Goal: Transaction & Acquisition: Purchase product/service

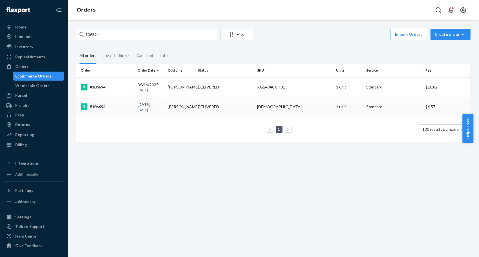
click at [104, 107] on div "#106694" at bounding box center [107, 106] width 52 height 7
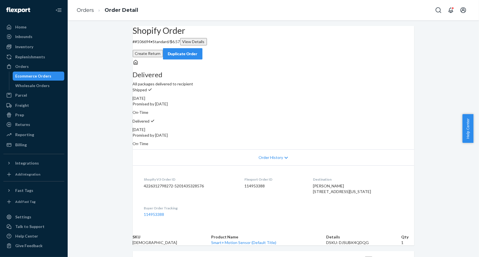
click at [198, 51] on div "Duplicate Order" at bounding box center [183, 54] width 30 height 6
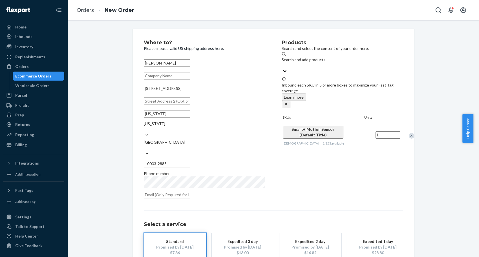
click at [409, 133] on div "Remove Item" at bounding box center [412, 136] width 6 height 6
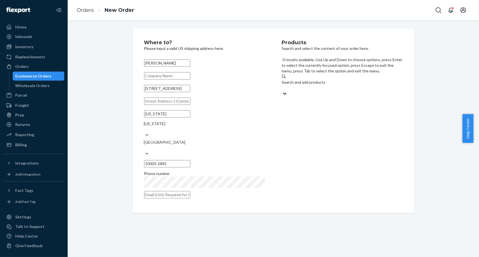
click at [302, 79] on div "Search and add products" at bounding box center [342, 82] width 121 height 6
click at [282, 85] on input "0 results available. Use Up and Down to choose options, press Enter to select t…" at bounding box center [282, 88] width 1 height 6
type input "49"
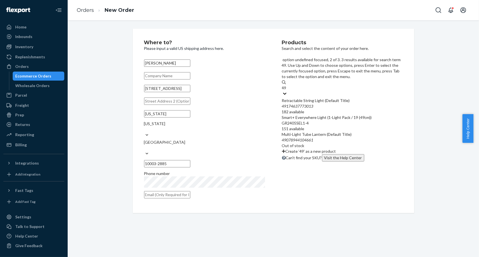
click at [318, 115] on div "Smart+ Everywhere Light (1-Light Pack / 19 ( 49cm ))" at bounding box center [342, 118] width 121 height 6
click at [287, 91] on input "49" at bounding box center [284, 88] width 5 height 6
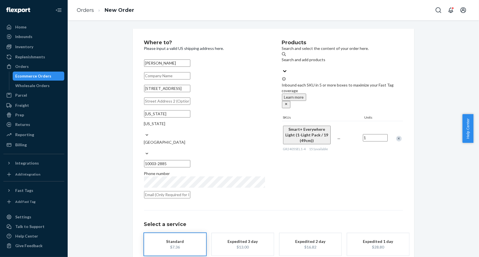
click at [316, 172] on div "Products Search and select the content of your order here. Search and add produ…" at bounding box center [342, 121] width 121 height 162
drag, startPoint x: 181, startPoint y: 180, endPoint x: 119, endPoint y: 187, distance: 63.3
click at [181, 191] on input "text" at bounding box center [167, 194] width 46 height 7
paste input "[EMAIL_ADDRESS][DOMAIN_NAME]"
type input "[EMAIL_ADDRESS][DOMAIN_NAME]"
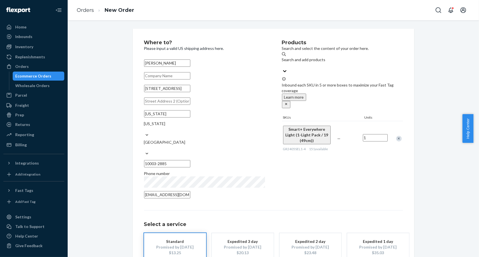
click at [112, 187] on div "Where to? Please input a valid US shipping address here. [PERSON_NAME] [STREET_…" at bounding box center [273, 162] width 403 height 266
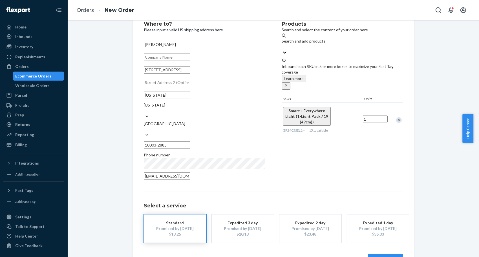
scroll to position [28, 0]
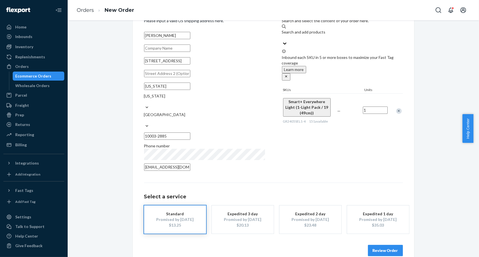
click at [168, 222] on div "$13.25" at bounding box center [174, 225] width 45 height 6
click at [369, 245] on button "Review Order" at bounding box center [385, 250] width 35 height 11
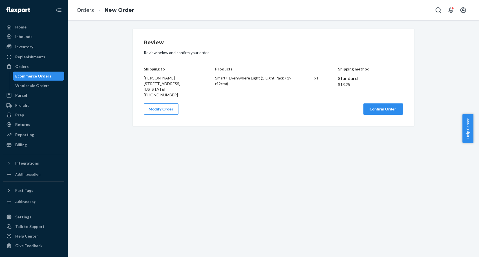
click at [390, 107] on button "Confirm Order" at bounding box center [382, 108] width 39 height 11
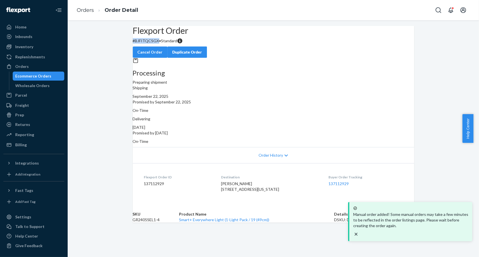
drag, startPoint x: 167, startPoint y: 55, endPoint x: 131, endPoint y: 58, distance: 35.9
click at [133, 58] on div "Flexport Order # BJFITQCSGX • Standard Cancel Order Duplicate Order" at bounding box center [273, 42] width 281 height 32
copy p "# BJFITQCSGX"
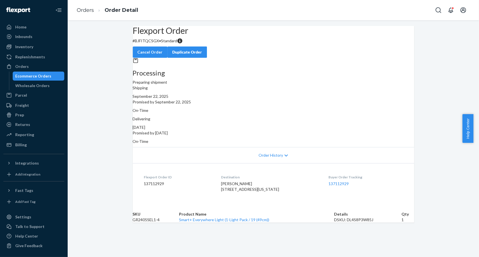
click at [241, 58] on div "Flexport Order # BJFITQCSGX • Standard Cancel Order Duplicate Order" at bounding box center [273, 42] width 281 height 32
drag, startPoint x: 166, startPoint y: 56, endPoint x: 141, endPoint y: 56, distance: 25.1
click at [141, 44] on p "# BJFITQCSGX • Standard" at bounding box center [273, 41] width 281 height 6
copy p "# BJFITQCSGX"
drag, startPoint x: 452, startPoint y: 152, endPoint x: 388, endPoint y: 138, distance: 66.1
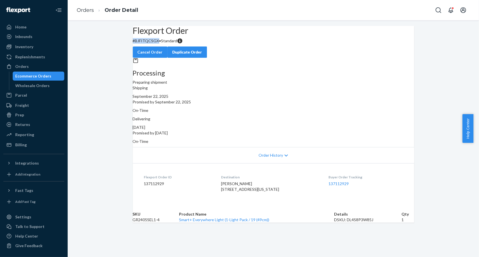
click at [453, 152] on div "Flexport Order # BJFITQCSGX • Standard Cancel Order Duplicate Order Processing …" at bounding box center [273, 124] width 411 height 197
drag, startPoint x: 166, startPoint y: 53, endPoint x: 139, endPoint y: 58, distance: 27.1
click at [139, 58] on div "Flexport Order # BJFITQCSGX • Standard Cancel Order Duplicate Order" at bounding box center [273, 42] width 281 height 32
copy p "# BJFITQCSGX"
click at [82, 8] on link "Orders" at bounding box center [85, 10] width 17 height 6
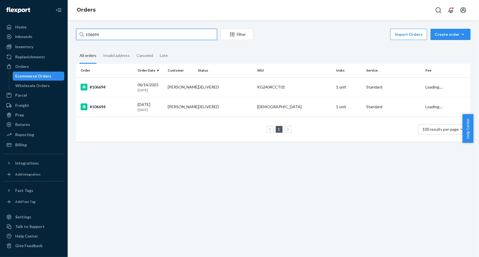
click at [136, 36] on input "106694" at bounding box center [146, 34] width 141 height 11
paste input "94437"
type input "94437"
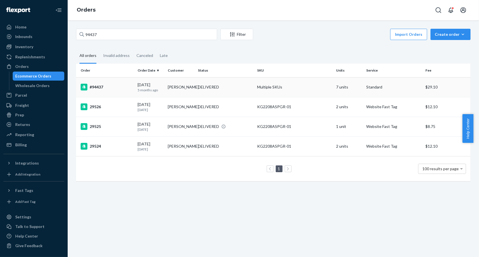
click at [98, 87] on div "#94437" at bounding box center [107, 87] width 52 height 7
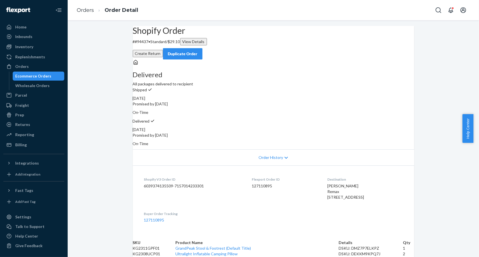
click at [389, 39] on div "Shopify Order # #94437 • Standard / $29.10 View Details Create Return Duplicate…" at bounding box center [273, 43] width 281 height 34
click at [198, 51] on div "Duplicate Order" at bounding box center [183, 54] width 30 height 6
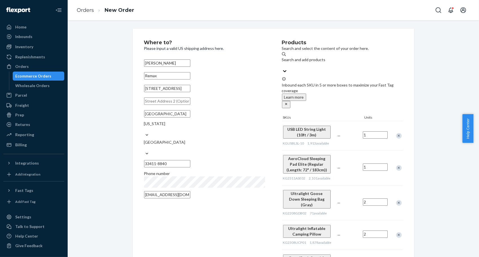
click at [396, 133] on div "Remove Item" at bounding box center [399, 136] width 6 height 6
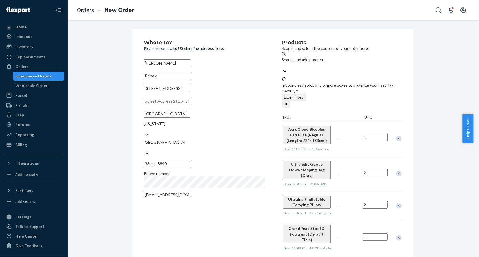
click at [397, 171] on div "Remove Item" at bounding box center [399, 174] width 6 height 6
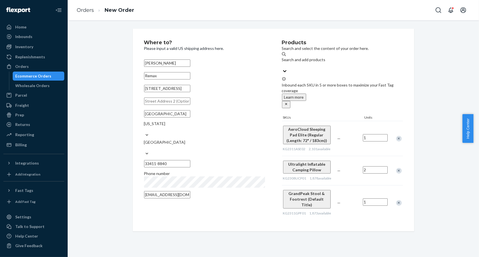
click at [397, 168] on div "Remove Item" at bounding box center [399, 171] width 6 height 6
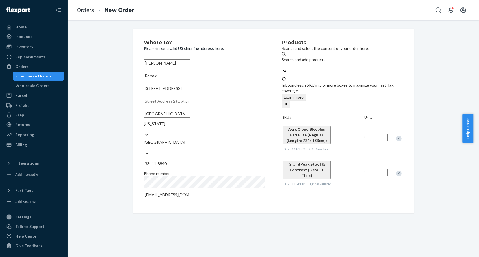
click at [396, 171] on div "Remove Item" at bounding box center [399, 174] width 6 height 6
drag, startPoint x: 87, startPoint y: 11, endPoint x: 98, endPoint y: 20, distance: 14.0
click at [87, 11] on link "Orders" at bounding box center [85, 10] width 17 height 6
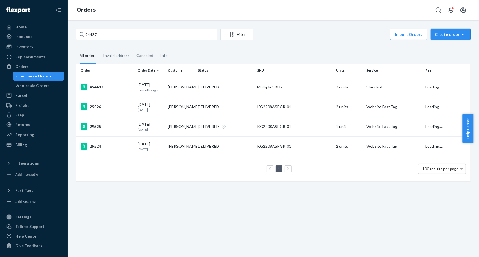
click at [447, 34] on div "Create order" at bounding box center [451, 35] width 32 height 6
click at [446, 43] on button "Ecommerce order" at bounding box center [440, 41] width 50 height 12
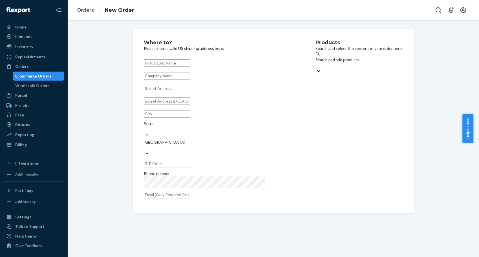
paste input "[PERSON_NAME]"
type input "[PERSON_NAME]"
drag, startPoint x: 169, startPoint y: 96, endPoint x: 166, endPoint y: 94, distance: 3.8
click at [169, 92] on input "text" at bounding box center [167, 88] width 46 height 7
paste input "Remax [STREET_ADDRESS]"
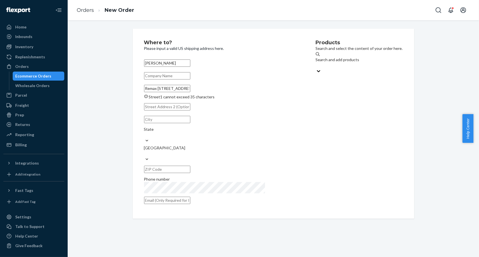
scroll to position [0, 16]
drag, startPoint x: 234, startPoint y: 94, endPoint x: 271, endPoint y: 94, distance: 37.2
click at [271, 94] on div "Where to? Please input a valid US shipping address here. [PERSON_NAME] Remax [S…" at bounding box center [230, 123] width 172 height 167
drag, startPoint x: 157, startPoint y: 92, endPoint x: 114, endPoint y: 95, distance: 43.5
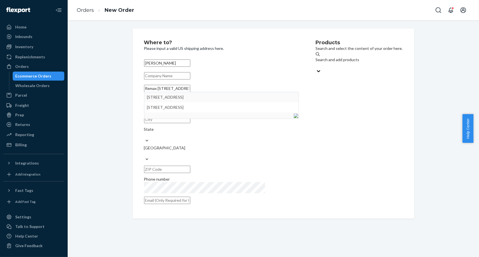
click at [114, 95] on div "Where to? Please input a valid US shipping address here. [PERSON_NAME] Remax [S…" at bounding box center [273, 124] width 403 height 190
type input "[STREET_ADDRESS]"
click at [156, 77] on input "text" at bounding box center [167, 75] width 46 height 7
paste input "Remax"
type input "Remax"
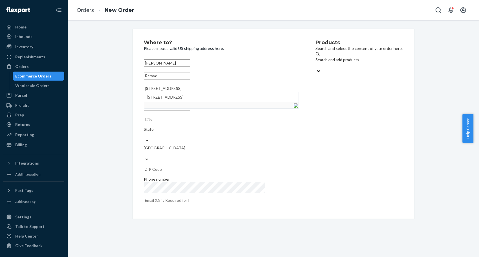
click at [145, 92] on input "[STREET_ADDRESS]" at bounding box center [167, 88] width 46 height 7
type input "[STREET_ADDRESS]"
type input "[GEOGRAPHIC_DATA]"
type input "33411"
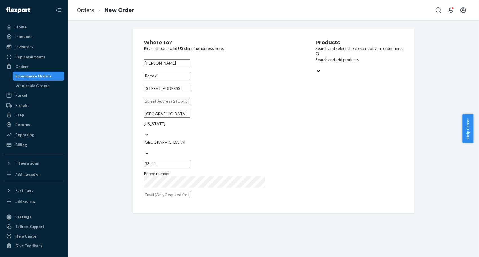
click at [181, 191] on input "text" at bounding box center [167, 194] width 46 height 7
paste input "[EMAIL_ADDRESS][DOMAIN_NAME]"
type input "[EMAIL_ADDRESS][DOMAIN_NAME]"
click at [341, 54] on div "Products Search and select the content of your order here. Search and add produ…" at bounding box center [359, 121] width 87 height 162
click at [341, 61] on div "Search and add products" at bounding box center [359, 62] width 87 height 11
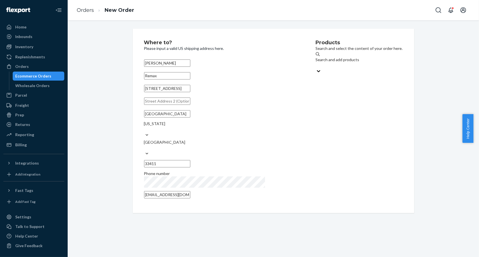
click at [316, 63] on input "Search and add products" at bounding box center [316, 66] width 1 height 6
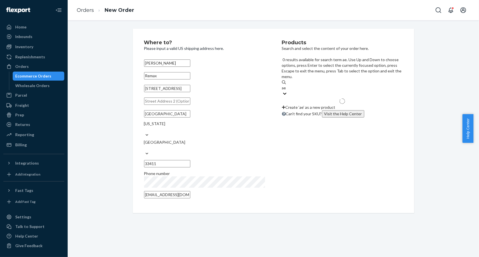
type input "aer"
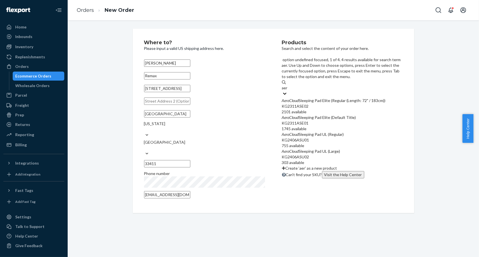
click at [335, 98] on div "AeroCloud Sleeping Pad Elite (Regular (Length: 72" / 183cm))" at bounding box center [342, 101] width 121 height 6
click at [288, 85] on input "aer" at bounding box center [285, 88] width 6 height 6
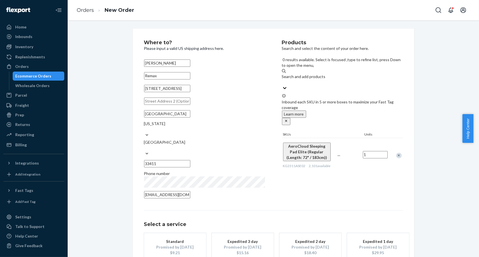
scroll to position [28, 0]
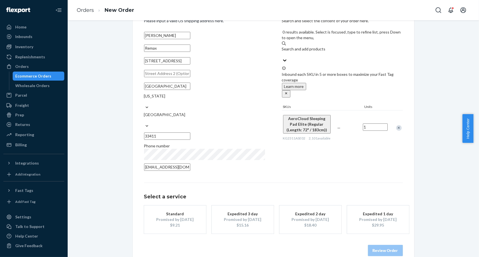
click at [172, 211] on div "Standard" at bounding box center [174, 214] width 45 height 6
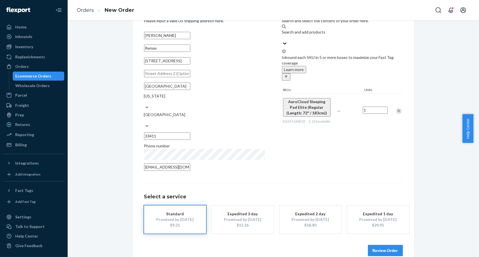
click at [375, 245] on button "Review Order" at bounding box center [385, 250] width 35 height 11
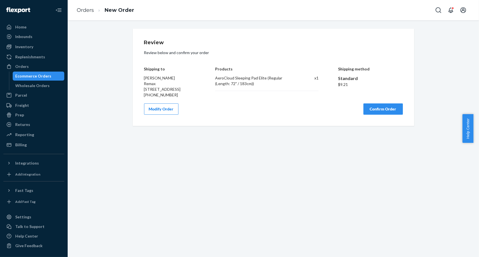
click at [366, 113] on button "Confirm Order" at bounding box center [382, 108] width 39 height 11
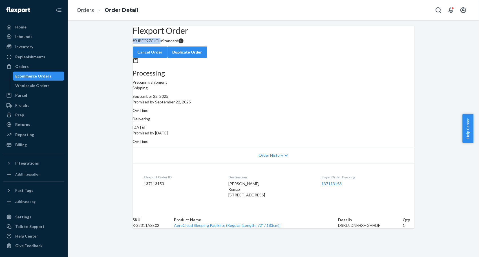
drag, startPoint x: 169, startPoint y: 52, endPoint x: 137, endPoint y: 53, distance: 31.8
click at [137, 53] on div "Flexport Order # BJBFC97CJGL • Standard Cancel Order Duplicate Order" at bounding box center [273, 42] width 281 height 32
copy p "# BJBFC97CJGL"
